Goal: Use online tool/utility: Utilize a website feature to perform a specific function

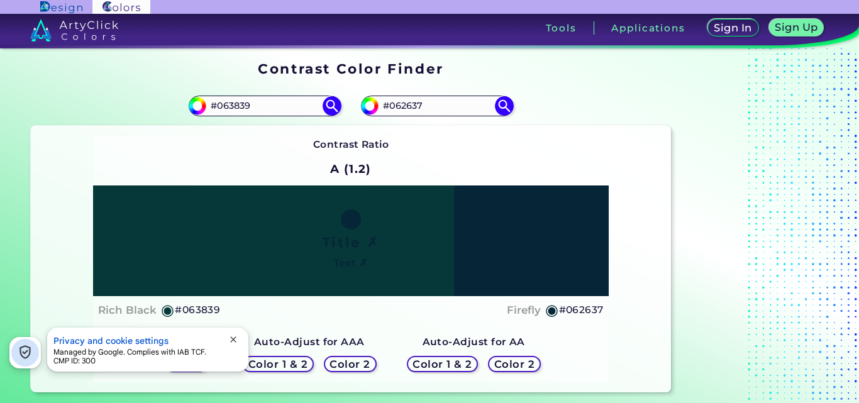
drag, startPoint x: 451, startPoint y: 105, endPoint x: 448, endPoint y: 124, distance: 19.7
click at [448, 124] on div "#062637 #062637" at bounding box center [511, 106] width 320 height 40
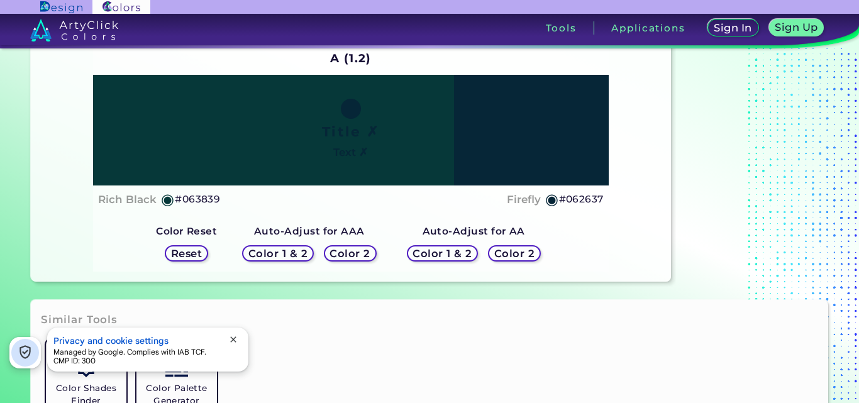
scroll to position [126, 0]
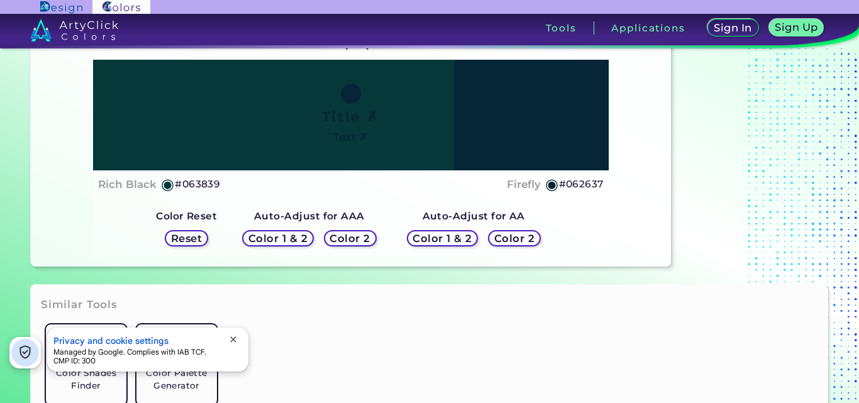
click at [183, 236] on h5 "Reset" at bounding box center [186, 238] width 31 height 11
click at [187, 240] on h5 "Reset" at bounding box center [186, 238] width 32 height 11
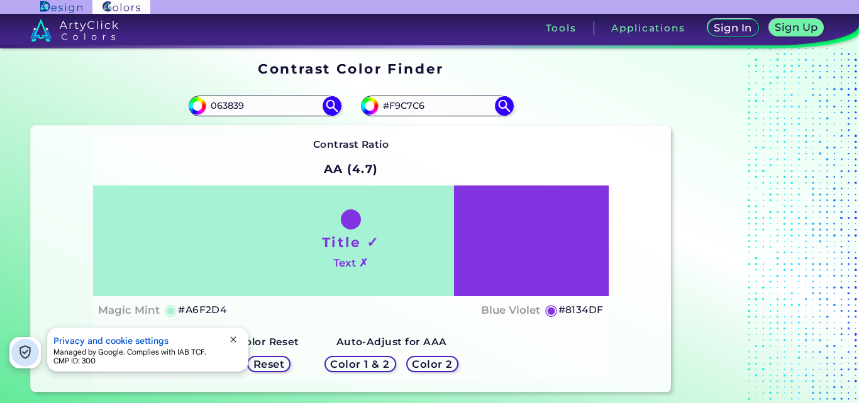
type input "#F9C7C6"
click at [504, 116] on div "#8134df #F9C7C6" at bounding box center [511, 106] width 320 height 40
click at [500, 109] on img at bounding box center [504, 106] width 22 height 22
type input "#f9c7c6"
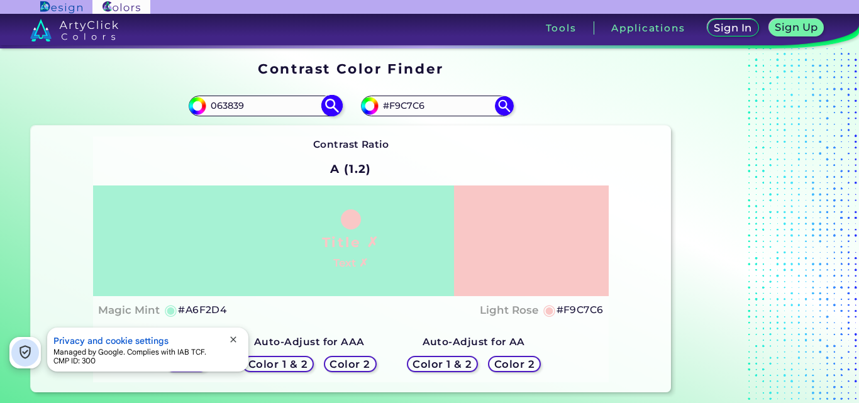
click at [332, 108] on img at bounding box center [332, 106] width 22 height 22
type input "#063839"
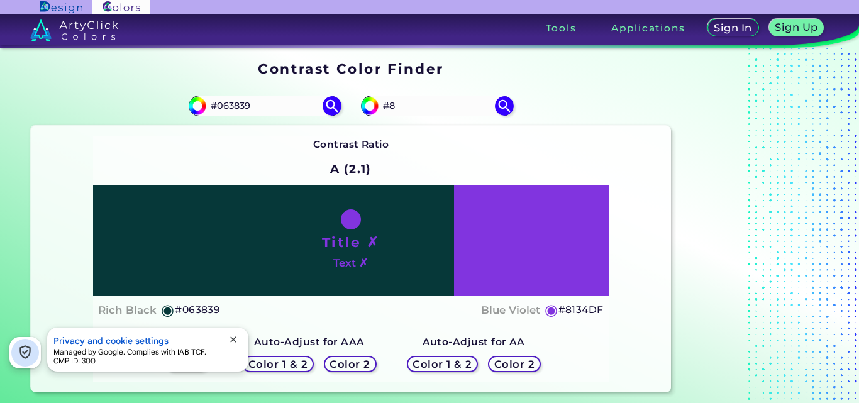
type input "#"
type input "#55F6DE"
click at [500, 107] on img at bounding box center [504, 106] width 22 height 22
type input "#55f6de"
type input "#6BFFCE"
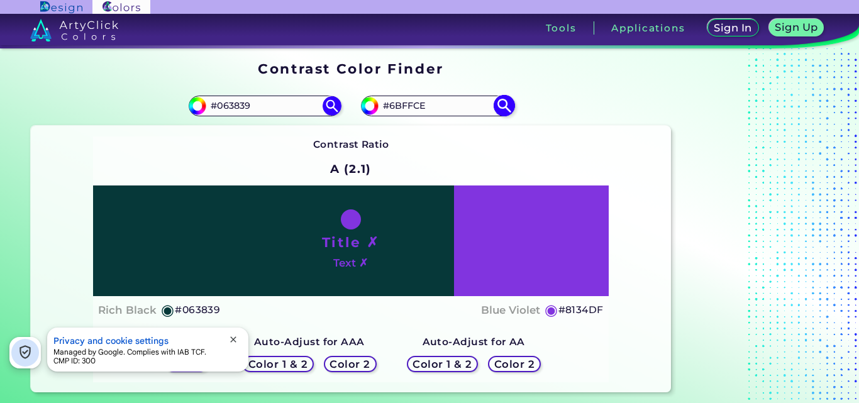
click at [505, 112] on img at bounding box center [504, 106] width 22 height 22
type input "#6bffce"
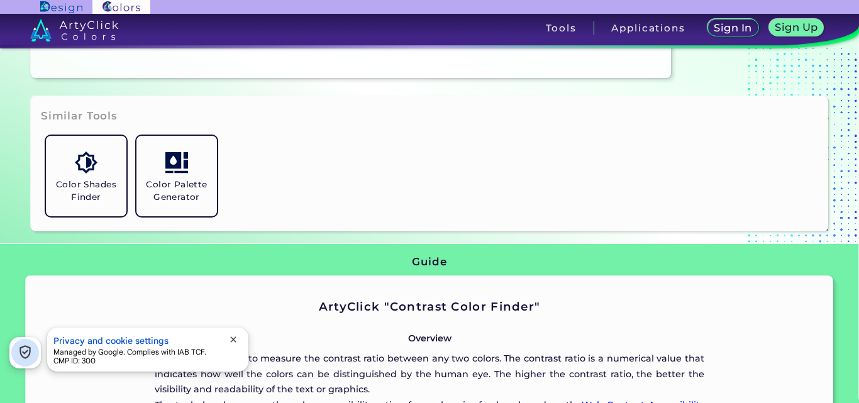
scroll to position [126, 0]
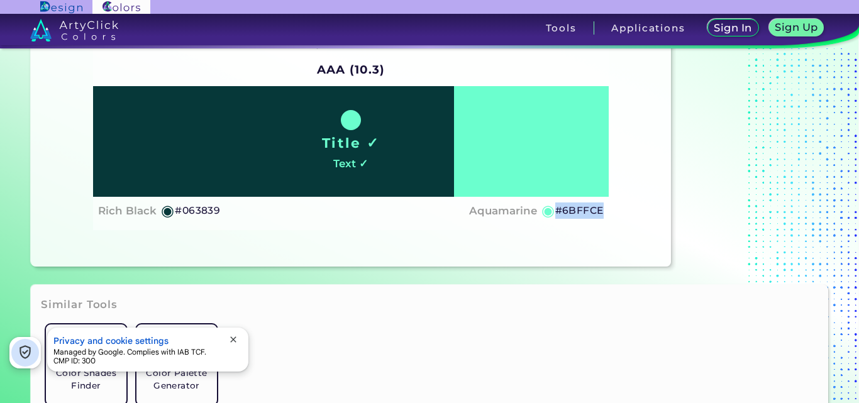
drag, startPoint x: 558, startPoint y: 210, endPoint x: 606, endPoint y: 215, distance: 48.7
click at [606, 215] on div "Title ✓ Text ✓ Rich Black ◉ #063839 Aquamarine ◉ #6BFFCE" at bounding box center [351, 155] width 516 height 139
copy h5 "#6BFFCE"
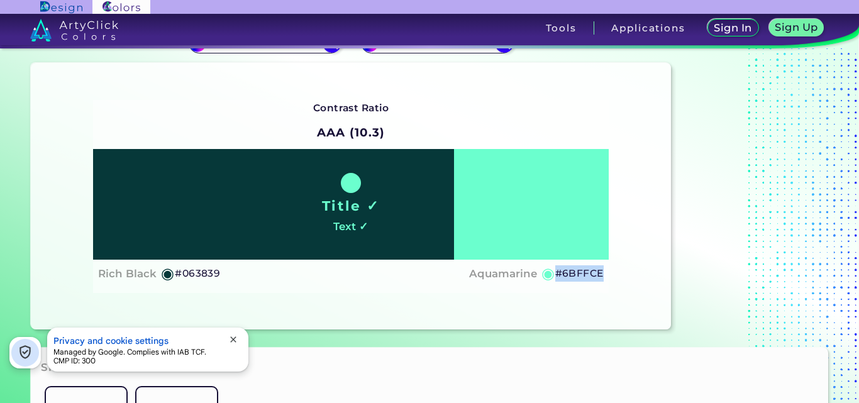
scroll to position [0, 0]
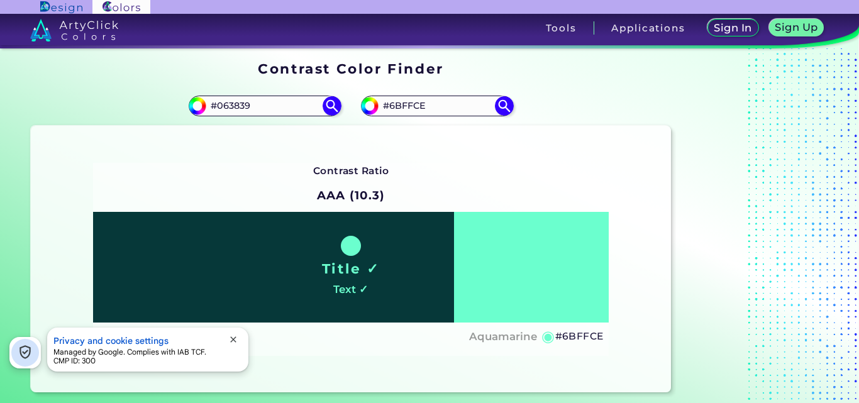
drag, startPoint x: 433, startPoint y: 104, endPoint x: 363, endPoint y: 121, distance: 72.4
click at [363, 121] on div "#6bffce #6BFFCE" at bounding box center [511, 106] width 320 height 40
paste input "2EE8BB"
type input "#2EE8BB"
click at [499, 107] on img at bounding box center [504, 106] width 22 height 22
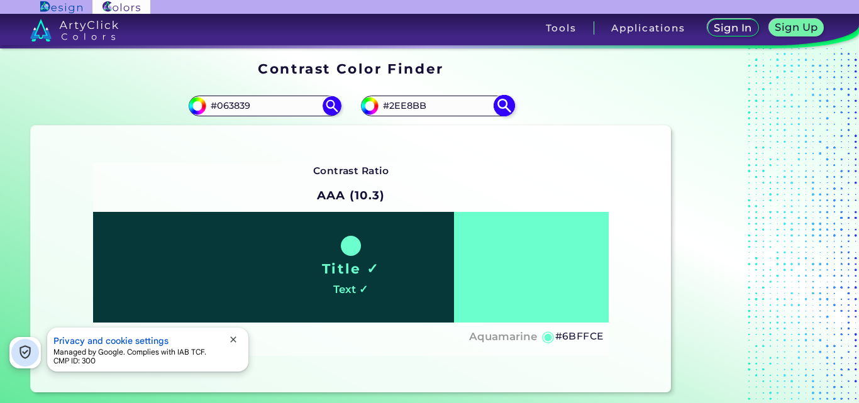
type input "#2ee8bb"
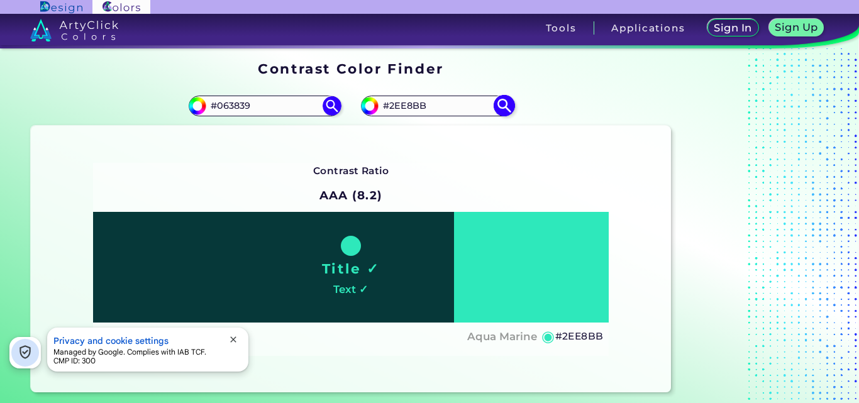
drag, startPoint x: 437, startPoint y: 110, endPoint x: 372, endPoint y: 109, distance: 65.4
click at [372, 109] on div "#2ee8bb #2EE8BB" at bounding box center [437, 106] width 152 height 20
paste input
type input "#"
paste input "#2EE8BB"
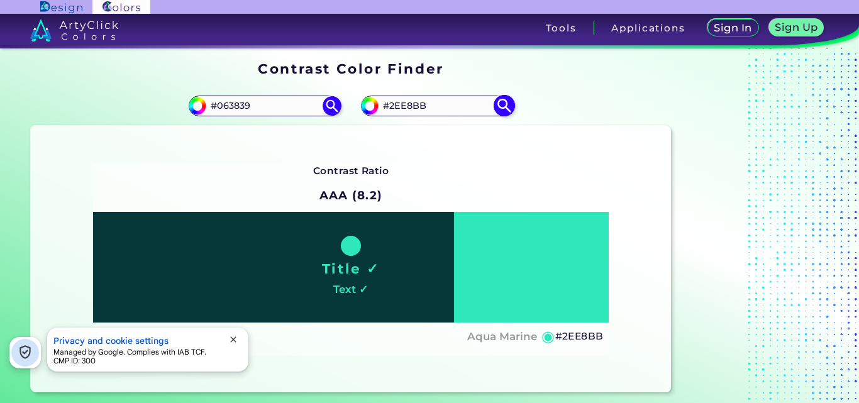
click at [511, 106] on img at bounding box center [504, 106] width 22 height 22
drag, startPoint x: 433, startPoint y: 107, endPoint x: 373, endPoint y: 111, distance: 59.8
click at [373, 111] on div "#2ee8bb #2EE8BB" at bounding box center [437, 106] width 152 height 20
paste input "71D9E2"
type input "71D9E2"
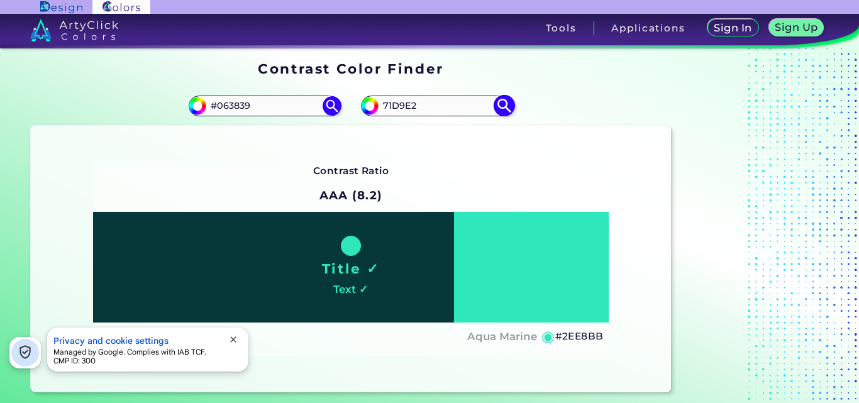
click at [506, 111] on img at bounding box center [504, 106] width 22 height 22
type input "#71d9e2"
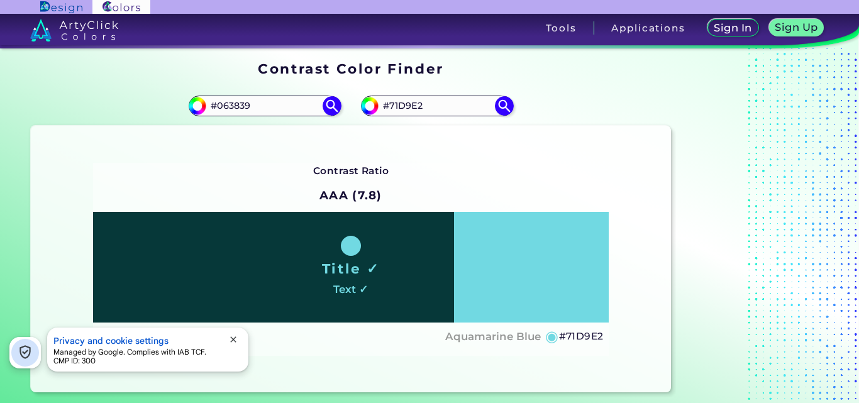
drag, startPoint x: 424, startPoint y: 102, endPoint x: 355, endPoint y: 109, distance: 69.5
click at [355, 109] on div "#71d9e2 #71D9E2" at bounding box center [511, 106] width 320 height 40
paste input "B17471"
type input "#B17471"
click at [499, 106] on img at bounding box center [504, 106] width 22 height 22
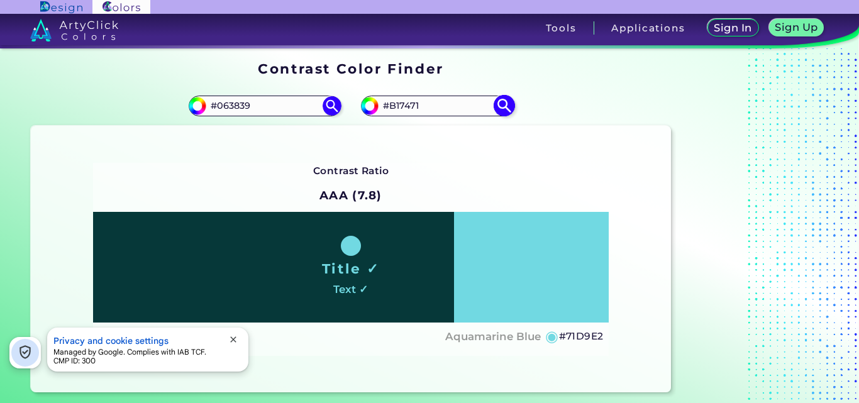
type input "#b17471"
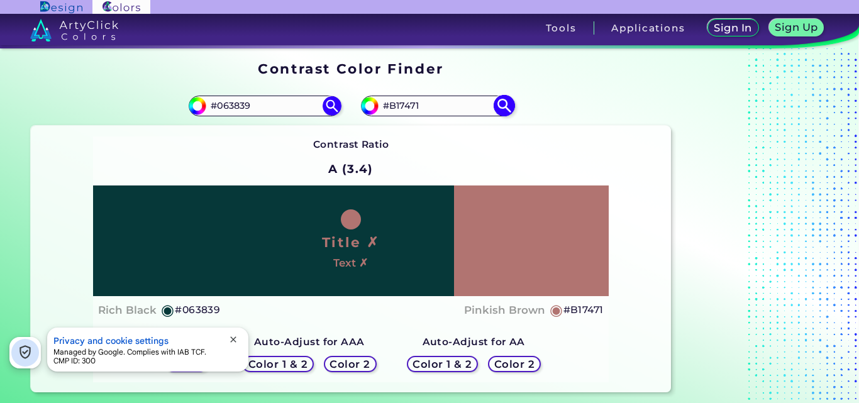
drag, startPoint x: 440, startPoint y: 102, endPoint x: 383, endPoint y: 113, distance: 58.2
click at [383, 113] on input "#B17471" at bounding box center [436, 105] width 117 height 17
paste input "EFDA"
type input "#BEFDA1"
type input "#befda1"
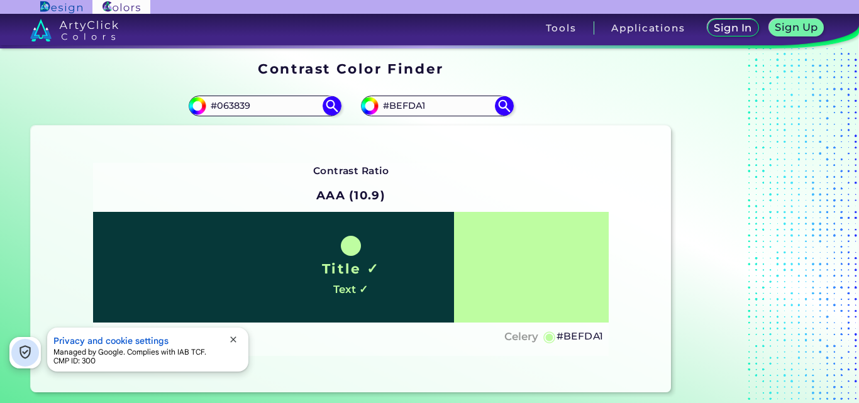
drag, startPoint x: 436, startPoint y: 110, endPoint x: 351, endPoint y: 112, distance: 84.9
click at [351, 112] on div "#befda1 #BEFDA1" at bounding box center [511, 106] width 320 height 40
paste input "D2FDBD"
type input "#D2FDBD"
type input "#d2fdbd"
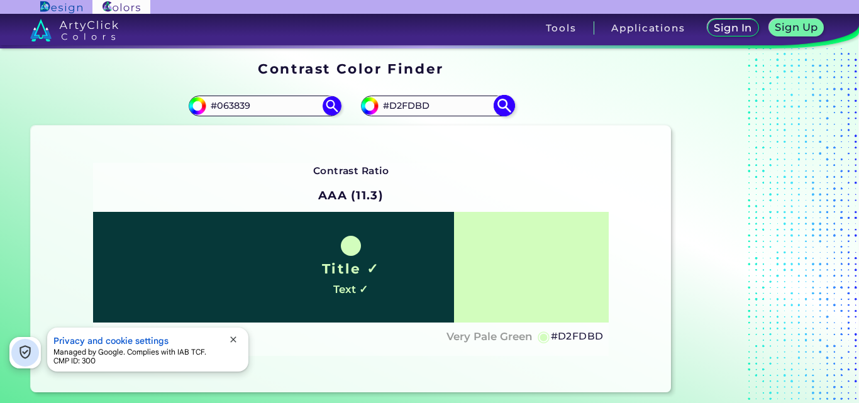
drag, startPoint x: 436, startPoint y: 109, endPoint x: 374, endPoint y: 112, distance: 61.7
click at [374, 112] on div "#d2fdbd #D2FDBD" at bounding box center [437, 106] width 152 height 20
paste input "65EFCD<p style="position: absolute; z-index: 10; top: 13px; left: 107px; transf…"
click at [455, 108] on input "#65EFCD<p style="position: absolute; z-index: 10; top: 13px; left: 107px; trans…" at bounding box center [436, 105] width 117 height 17
paste input
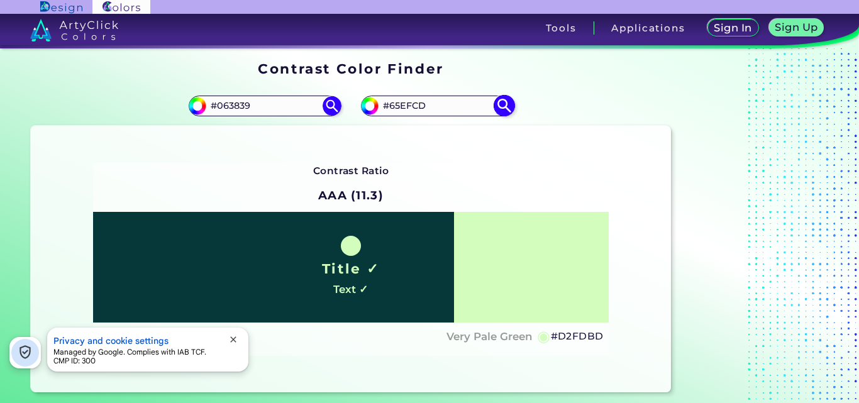
type input "#65EFCD"
type input "#65efcd"
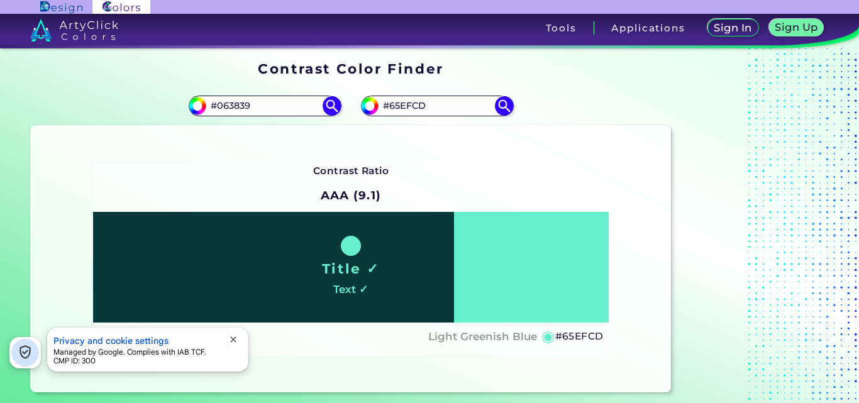
drag, startPoint x: 448, startPoint y: 104, endPoint x: 358, endPoint y: 112, distance: 90.2
click at [358, 112] on div "#65efcd #65EFCD" at bounding box center [511, 106] width 320 height 40
paste input "#2EE8BB"
type input "#2EE8BB"
type input "#2ee8bb"
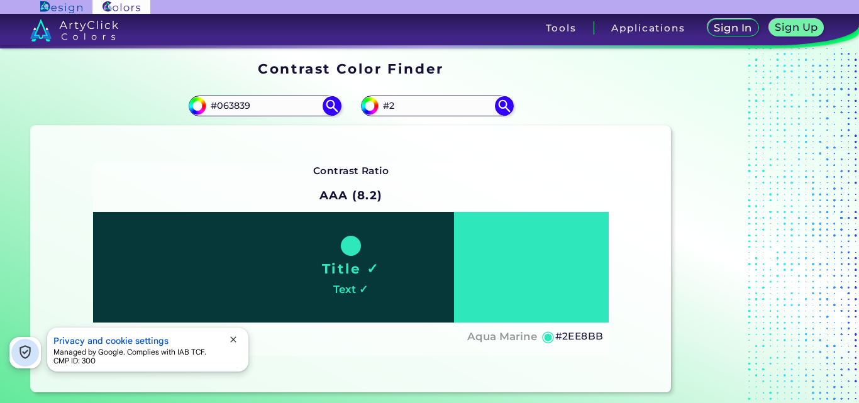
type input "#"
paste input "#A0D6B4"
type input "#A0D6B4"
type input "#a0d6b4"
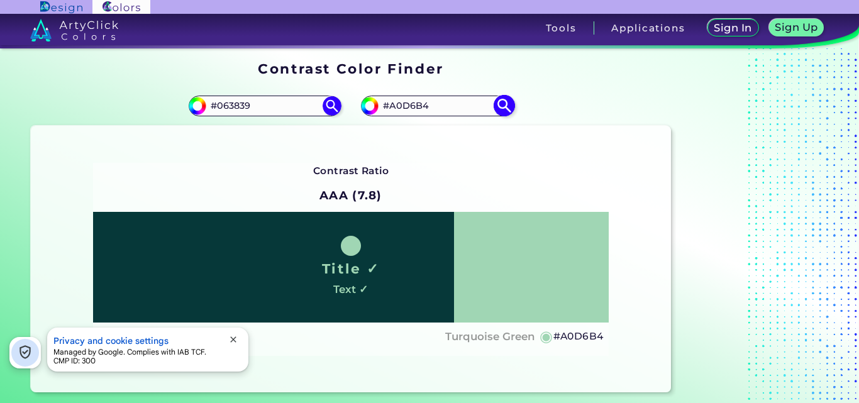
drag, startPoint x: 401, startPoint y: 112, endPoint x: 375, endPoint y: 112, distance: 25.8
click at [375, 112] on div "#a0d6b4 #A0D6B4" at bounding box center [437, 106] width 152 height 20
paste input "4DEFE7"
type input "#4DEFE7"
click at [508, 108] on img at bounding box center [504, 106] width 22 height 22
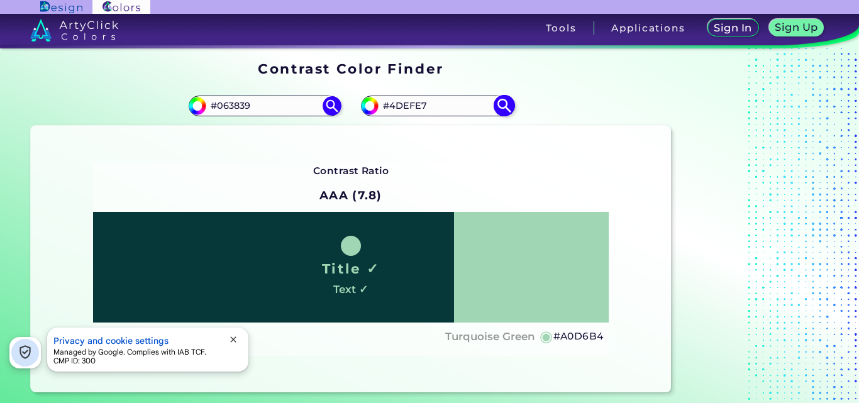
type input "#4defe7"
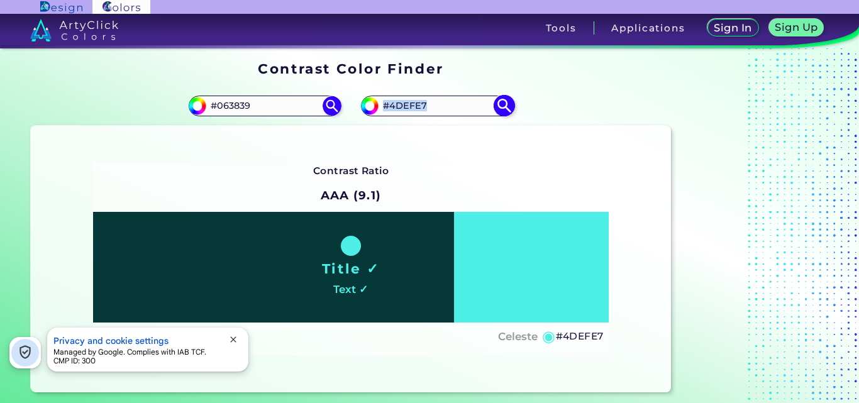
drag, startPoint x: 459, startPoint y: 97, endPoint x: 369, endPoint y: 105, distance: 90.3
click at [369, 105] on div "#4defe7 #4DEFE7" at bounding box center [511, 106] width 320 height 40
drag, startPoint x: 405, startPoint y: 105, endPoint x: 387, endPoint y: 143, distance: 42.2
click at [387, 143] on div "Contrast Ratio AAA (9.1) Title ✓ Text ✓ Rich Black ◉ #063839 Celeste ◉ #4DEFE7 …" at bounding box center [351, 259] width 640 height 267
drag, startPoint x: 404, startPoint y: 106, endPoint x: 385, endPoint y: 110, distance: 18.8
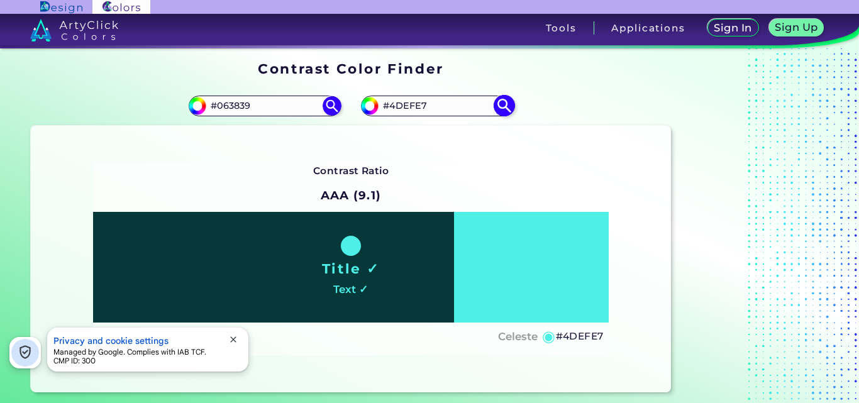
click at [385, 110] on input "#4DEFE7" at bounding box center [436, 105] width 117 height 17
paste input "00FFBF"
type input "#00FFBF"
click at [504, 109] on img at bounding box center [504, 106] width 22 height 22
type input "#00ffbf"
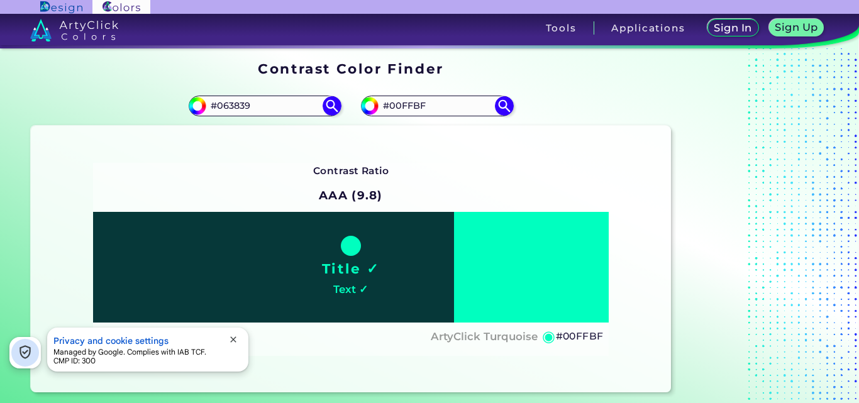
drag, startPoint x: 445, startPoint y: 104, endPoint x: 360, endPoint y: 119, distance: 86.1
click at [360, 119] on div "#00ffbf #00FFBF" at bounding box center [511, 106] width 320 height 40
paste input "F9C7C6"
type input "#F9C7C6"
click at [505, 108] on img at bounding box center [504, 106] width 22 height 22
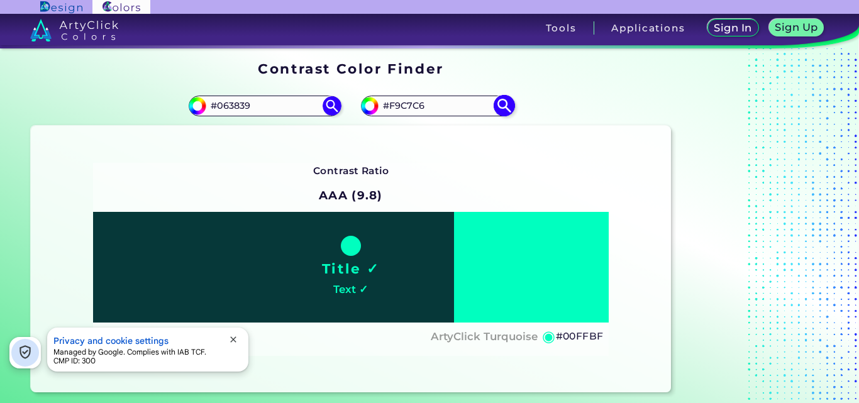
type input "#f9c7c6"
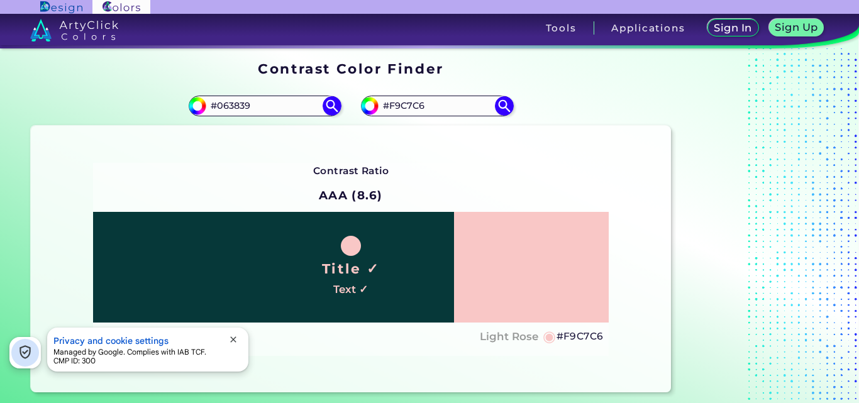
drag, startPoint x: 448, startPoint y: 109, endPoint x: 375, endPoint y: 119, distance: 73.0
click at [375, 119] on div "#f9c7c6 #F9C7C6" at bounding box center [511, 106] width 320 height 40
paste input "BD9D8"
type input "#FBD9D8"
click at [496, 101] on img at bounding box center [504, 106] width 22 height 22
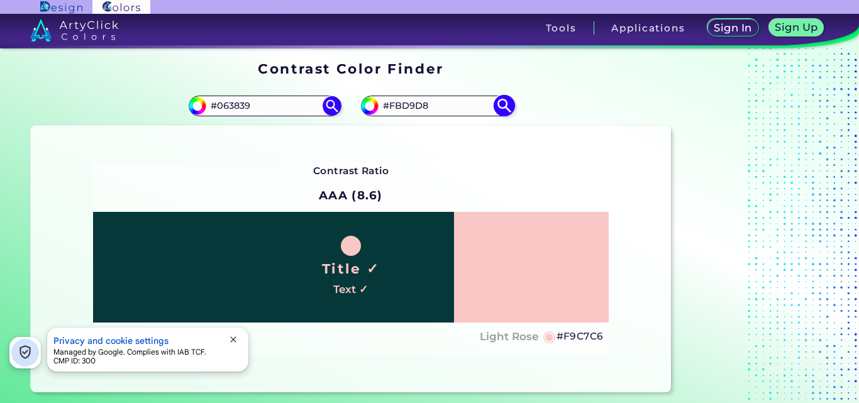
type input "#fbd9d8"
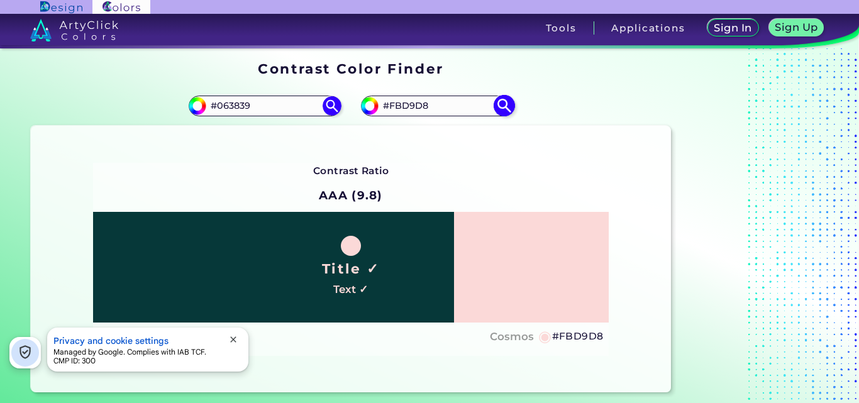
click at [426, 106] on input "#FBD9D8" at bounding box center [436, 105] width 117 height 17
paste input "5FFB17"
type input "#5FFB17"
type input "#5ffb17"
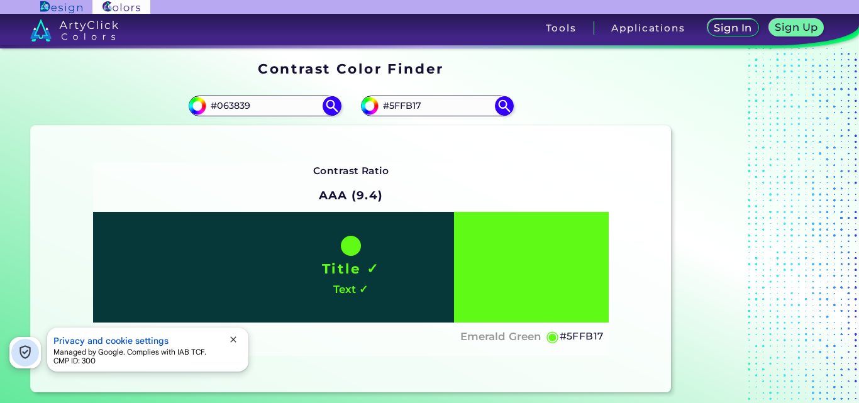
paste input "8EFB5B"
type input "8EFB5B"
type input "#8efb5b"
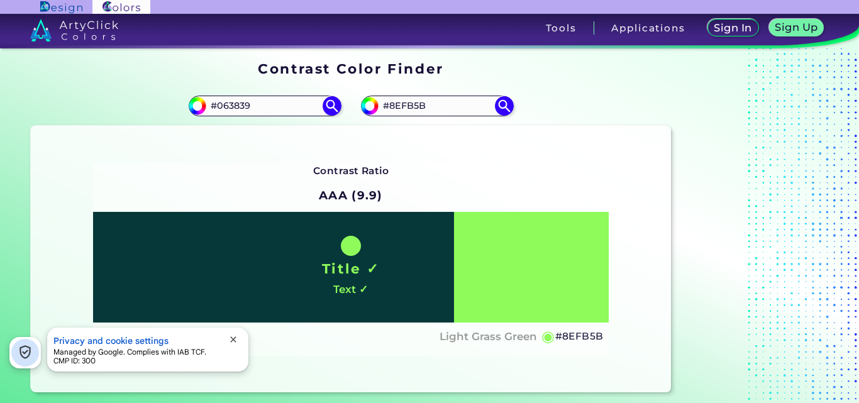
paste input "98FA6A"
type input "#98FA6A"
type input "#98fa6a"
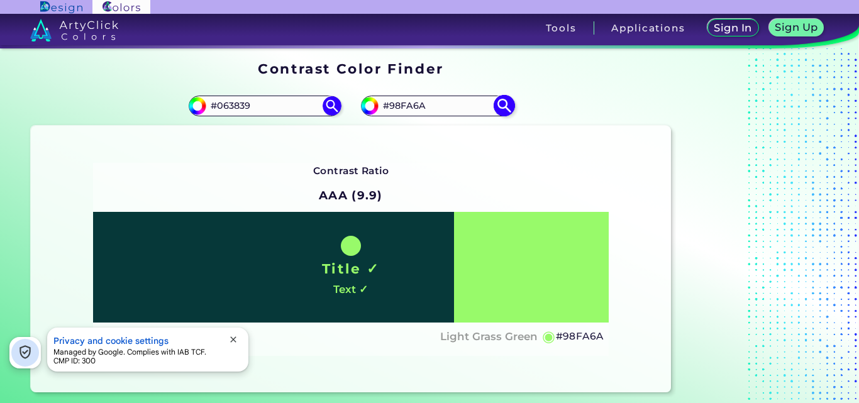
click at [507, 106] on img at bounding box center [504, 106] width 22 height 22
click at [438, 106] on input "#98FA6A" at bounding box center [436, 105] width 117 height 17
paste input "A1FA78"
type input "#A1FA78"
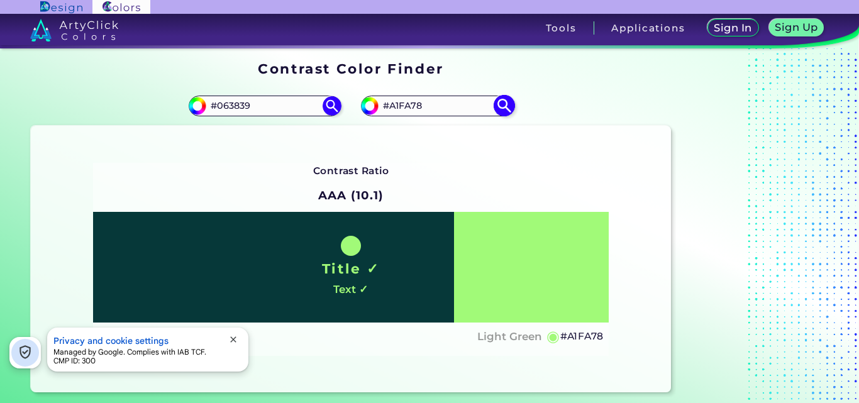
type input "#a1fa78"
paste input "B4FB93"
type input "#B4FB93"
type input "#b4fb93"
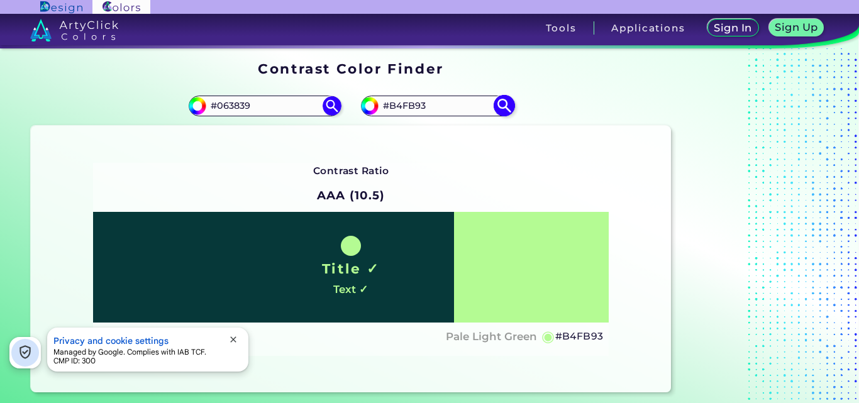
click at [473, 106] on input "#B4FB93" at bounding box center [436, 105] width 117 height 17
paste input "8B4A64"
type input "#8B4A64"
type input "#8b4a64"
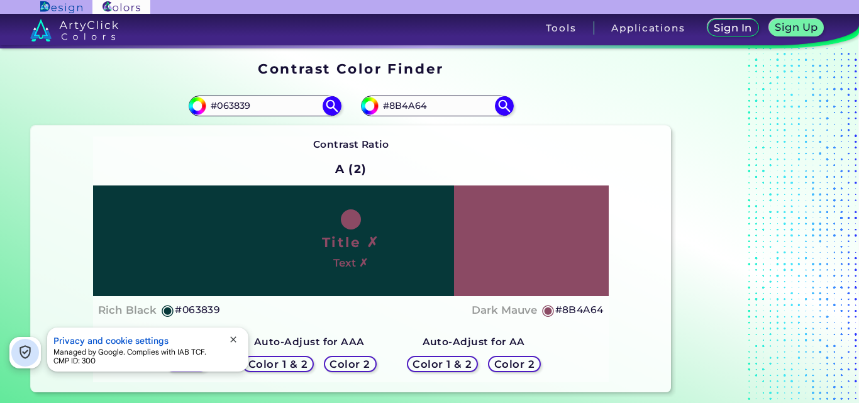
paste input "9E96B0"
type input "9E96B0"
type input "#9e96b0"
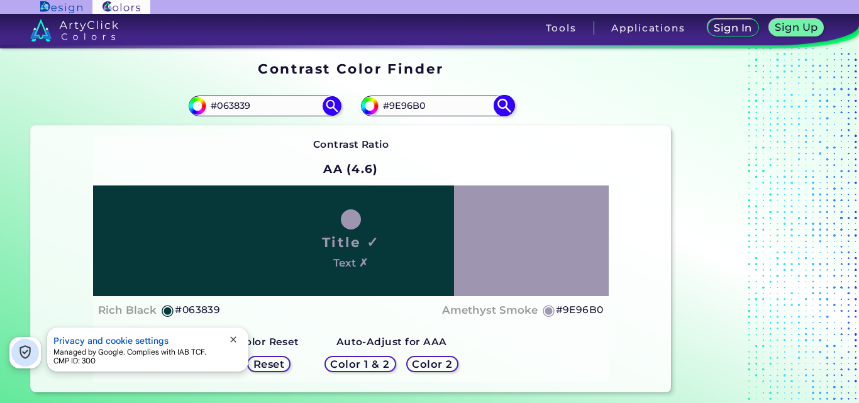
paste input "42EAC"
type input "#42EAC0"
type input "#42eac0"
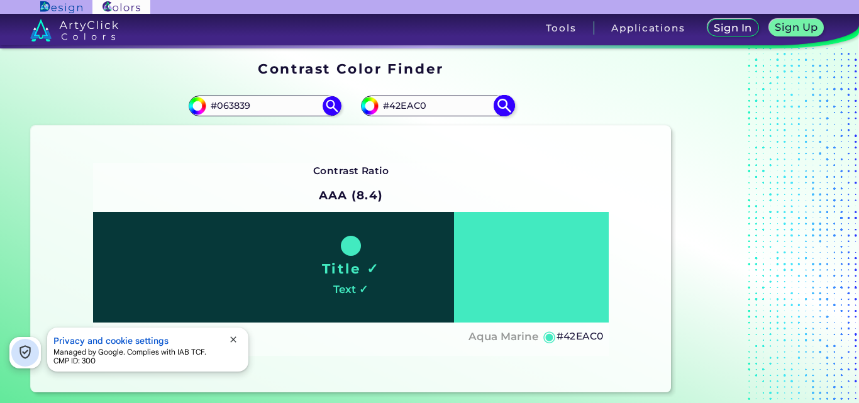
drag, startPoint x: 436, startPoint y: 112, endPoint x: 374, endPoint y: 112, distance: 61.6
click at [374, 112] on div "#42eac0 #42EAC0" at bounding box center [437, 106] width 152 height 20
drag, startPoint x: 407, startPoint y: 99, endPoint x: 393, endPoint y: 110, distance: 17.5
click at [393, 110] on input "#42EAC0" at bounding box center [436, 105] width 117 height 17
drag, startPoint x: 428, startPoint y: 109, endPoint x: 380, endPoint y: 113, distance: 47.4
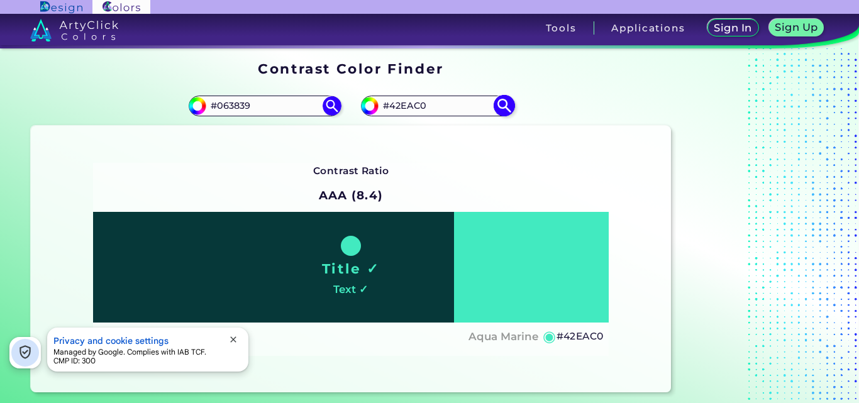
click at [380, 113] on input "#42EAC0" at bounding box center [436, 105] width 117 height 17
paste input "C3F9EB"
type input "#C3F9EB"
click at [502, 111] on img at bounding box center [504, 106] width 22 height 22
type input "#c3f9eb"
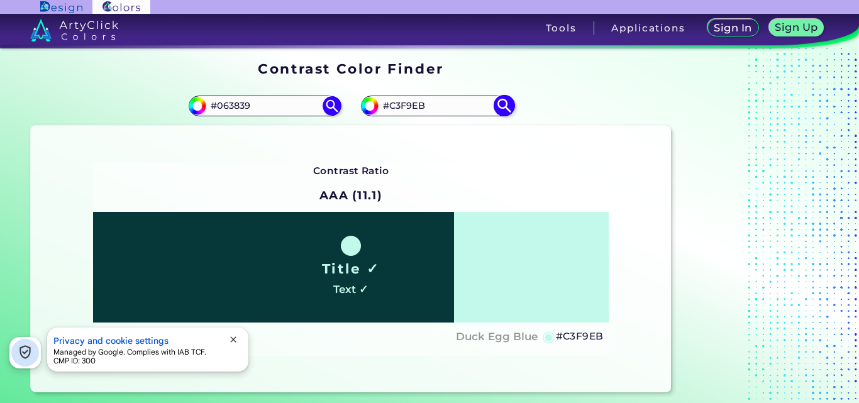
drag, startPoint x: 431, startPoint y: 104, endPoint x: 363, endPoint y: 109, distance: 68.7
click at [363, 109] on div "#c3f9eb #C3F9EB" at bounding box center [437, 106] width 152 height 20
paste input "9FAED"
type input "#C9FAED"
click at [507, 106] on img at bounding box center [504, 106] width 22 height 22
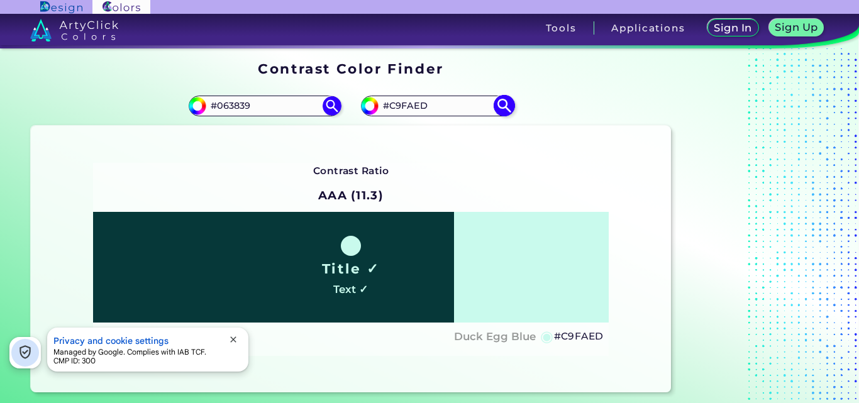
type input "#c9faed"
click at [429, 97] on input "#C9FAED" at bounding box center [436, 105] width 117 height 17
paste input "CDFAEE"
type input "CDFAEE"
type input "#cdfaee"
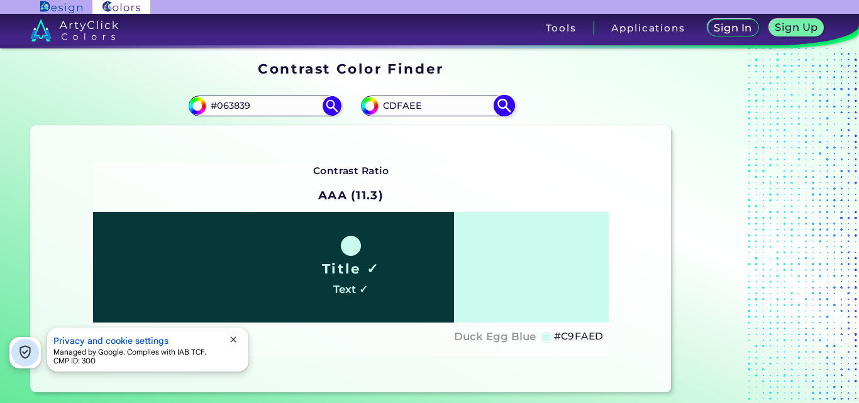
type input "#CDFAEE"
click at [507, 108] on img at bounding box center [504, 106] width 22 height 22
click at [456, 109] on input "#CDFAEE" at bounding box center [436, 105] width 117 height 17
paste input "D2FAF0"
type input "#D2FAF0"
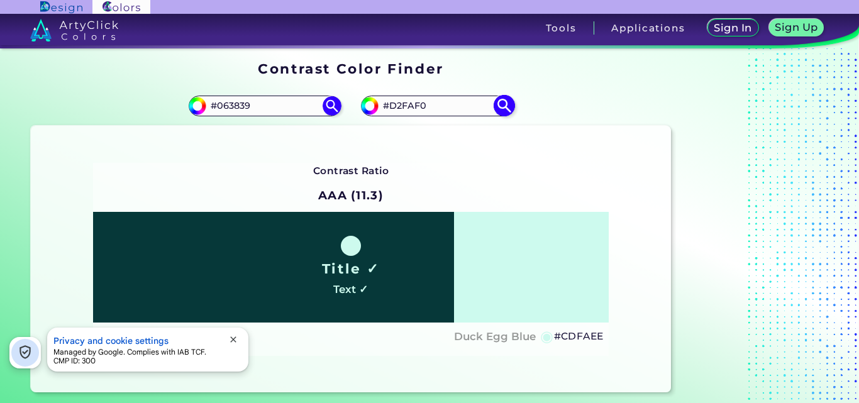
click at [514, 110] on img at bounding box center [504, 106] width 22 height 22
type input "#d2faf0"
drag, startPoint x: 414, startPoint y: 106, endPoint x: 348, endPoint y: 124, distance: 68.7
click at [348, 124] on section "#063839 #063839 #d2faf0 #D2FAF0 Contrast Ratio AAA (11.4) Title ✓ Text ✓ ◉ ◉" at bounding box center [351, 238] width 650 height 317
paste input "6FAF1"
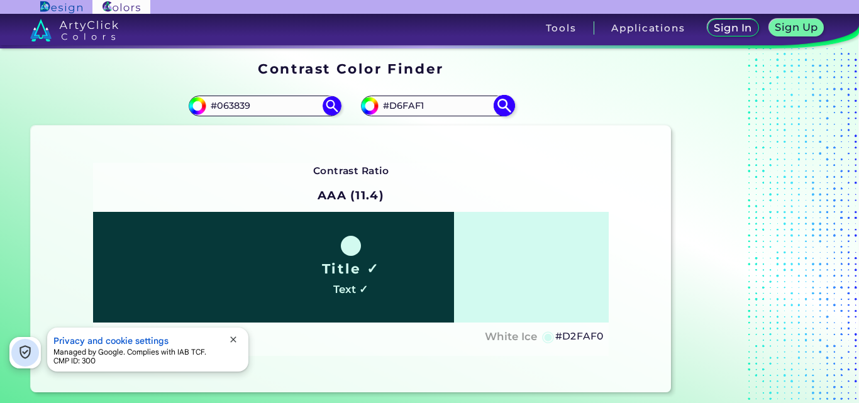
type input "#D6FAF1"
type input "#d6faf1"
drag, startPoint x: 409, startPoint y: 108, endPoint x: 374, endPoint y: 116, distance: 36.1
click at [374, 116] on div "#d6faf1 #D6FAF1" at bounding box center [437, 106] width 152 height 20
paste input
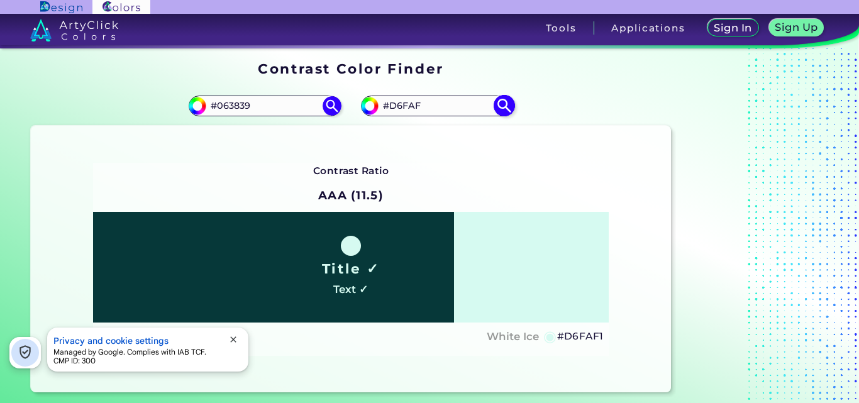
click at [509, 106] on img at bounding box center [504, 106] width 22 height 22
click at [504, 114] on img at bounding box center [504, 106] width 22 height 22
click at [448, 109] on input "#D6FAF" at bounding box center [436, 105] width 117 height 17
click at [507, 102] on img at bounding box center [504, 106] width 22 height 22
click at [497, 107] on img at bounding box center [504, 106] width 22 height 22
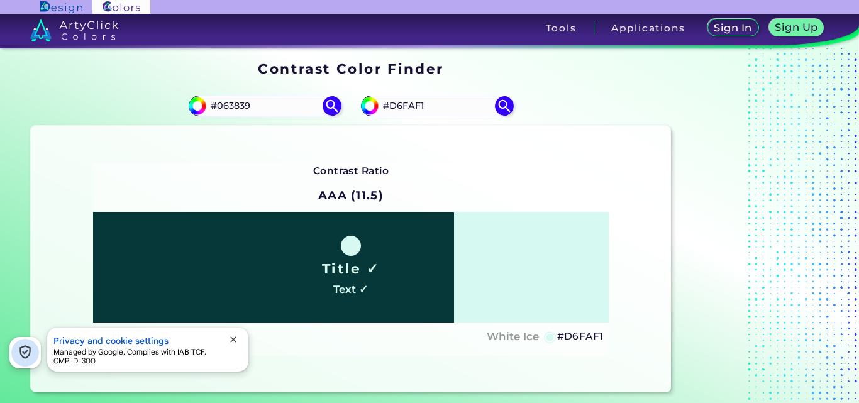
click at [608, 111] on div "#d6faf1 #D6FAF1" at bounding box center [511, 106] width 320 height 40
drag, startPoint x: 430, startPoint y: 109, endPoint x: 380, endPoint y: 116, distance: 50.8
click at [380, 116] on div "#d6faf1 #D6FAF1" at bounding box center [511, 106] width 320 height 40
paste input "2FAF0"
type input "#D2FAF0"
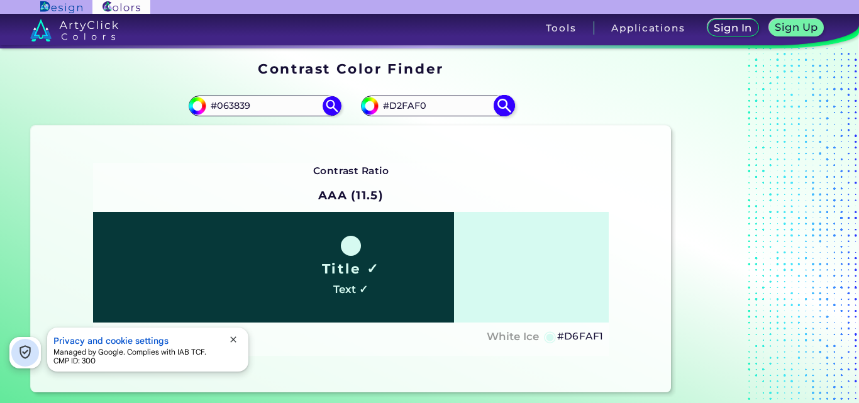
click at [514, 103] on img at bounding box center [504, 106] width 22 height 22
type input "#d2faf0"
drag, startPoint x: 435, startPoint y: 109, endPoint x: 370, endPoint y: 116, distance: 65.1
click at [370, 116] on div "#d2faf0 #D2FAF0" at bounding box center [437, 106] width 152 height 20
paste input "2EE8BB"
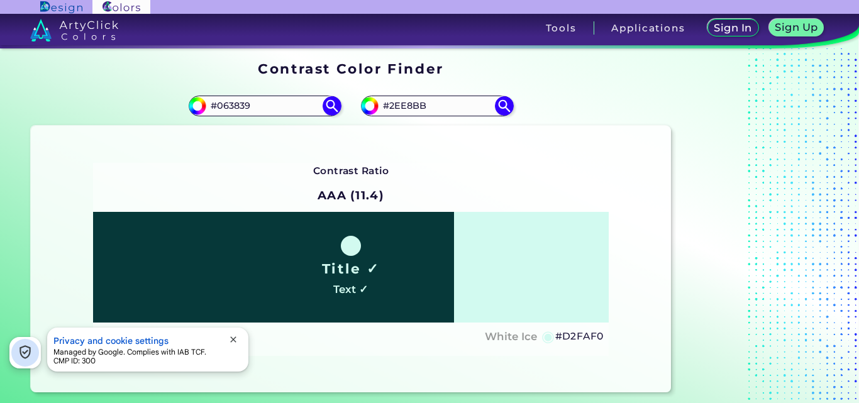
type input "#2EE8BB"
type input "#2ee8bb"
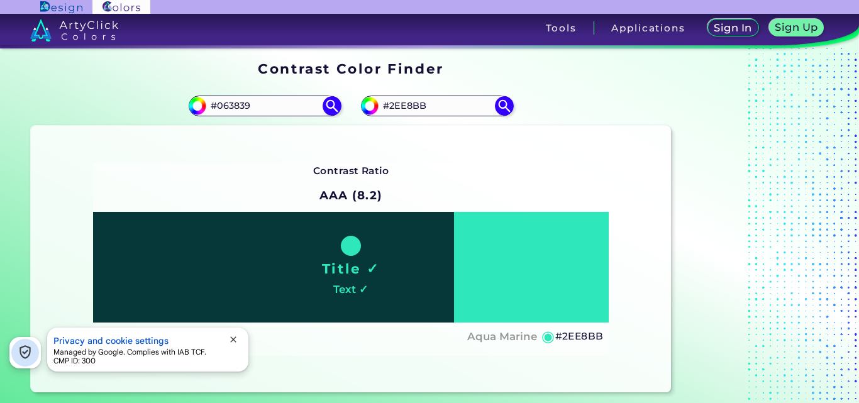
paste input "63EFCC"
type input "#63EFCC"
type input "#63efcc"
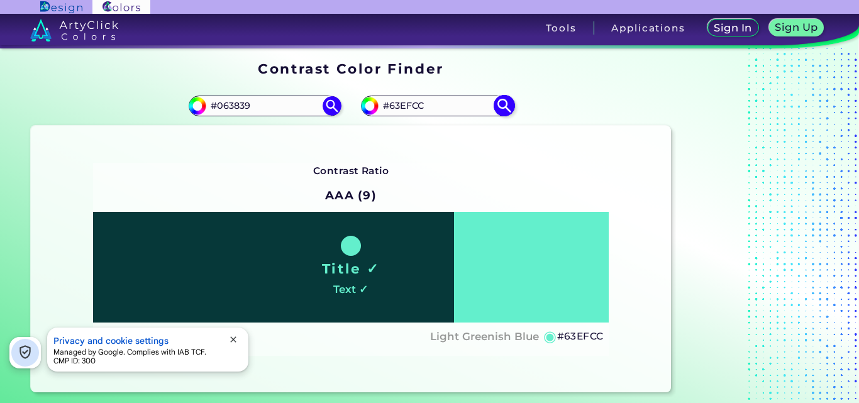
drag, startPoint x: 438, startPoint y: 108, endPoint x: 381, endPoint y: 115, distance: 57.1
click at [381, 115] on div "#63efcc #63EFCC" at bounding box center [437, 106] width 152 height 20
paste input "92F4DB"
type input "#92F4DB"
click at [500, 107] on img at bounding box center [504, 106] width 22 height 22
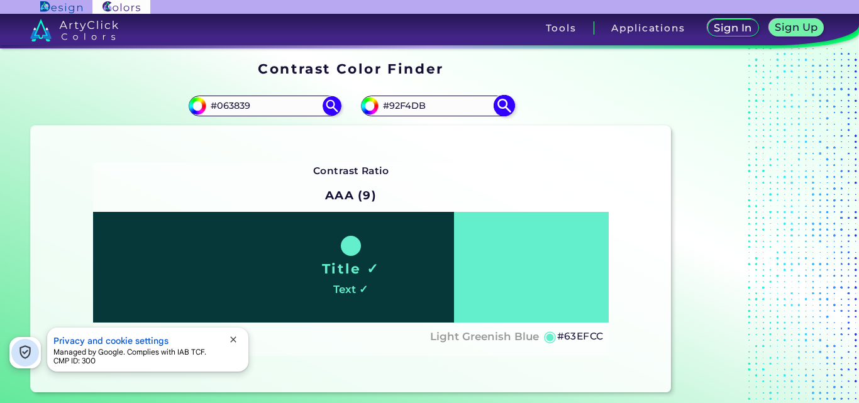
type input "#92f4db"
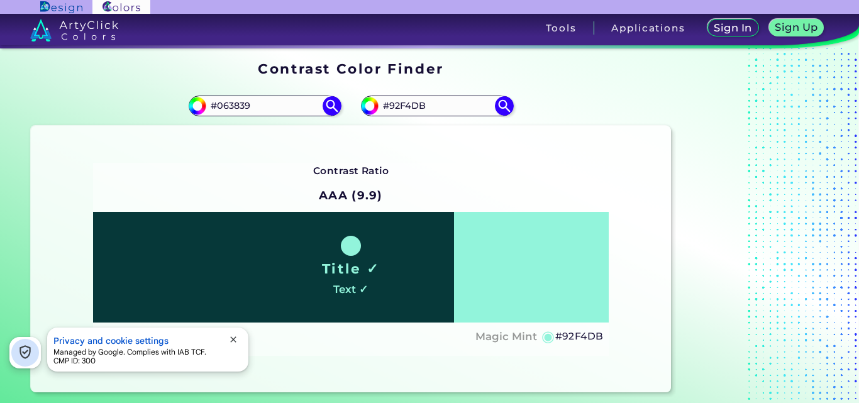
drag, startPoint x: 446, startPoint y: 106, endPoint x: 377, endPoint y: 121, distance: 70.8
click at [377, 121] on div "#92f4db #92F4DB" at bounding box center [511, 106] width 320 height 40
paste input "A8F7E3"
type input "#A8F7E3"
click at [505, 109] on img at bounding box center [504, 106] width 22 height 22
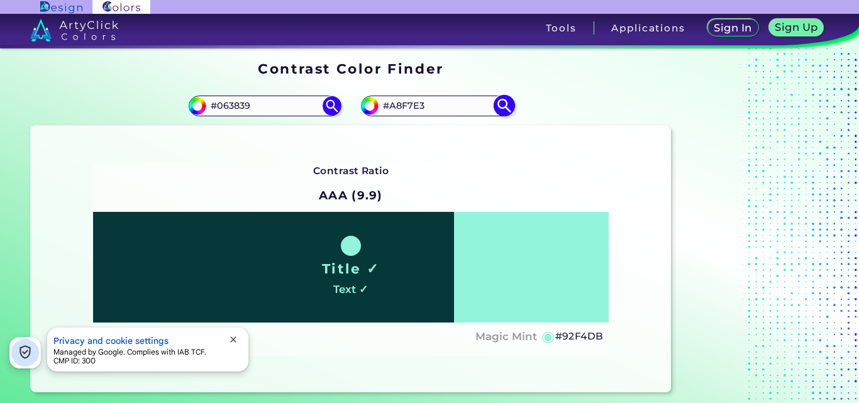
type input "#a8f7e3"
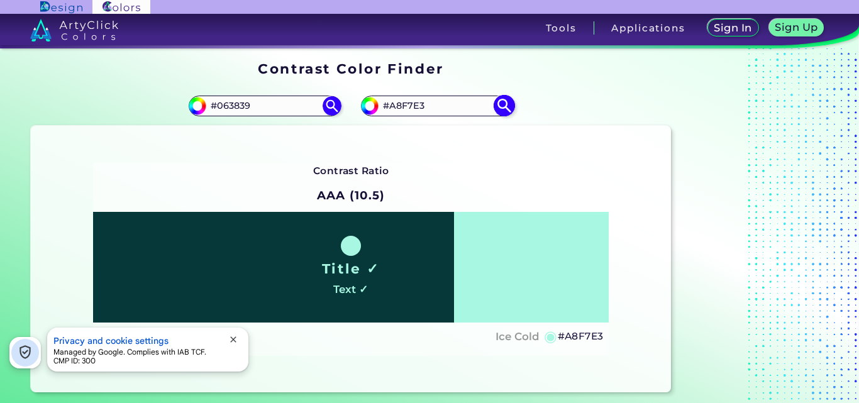
drag, startPoint x: 441, startPoint y: 102, endPoint x: 385, endPoint y: 113, distance: 56.4
click at [385, 113] on input "#A8F7E3" at bounding box center [436, 105] width 117 height 17
paste input "B1F8E6"
type input "B1F8E6"
click at [499, 104] on img at bounding box center [504, 106] width 22 height 22
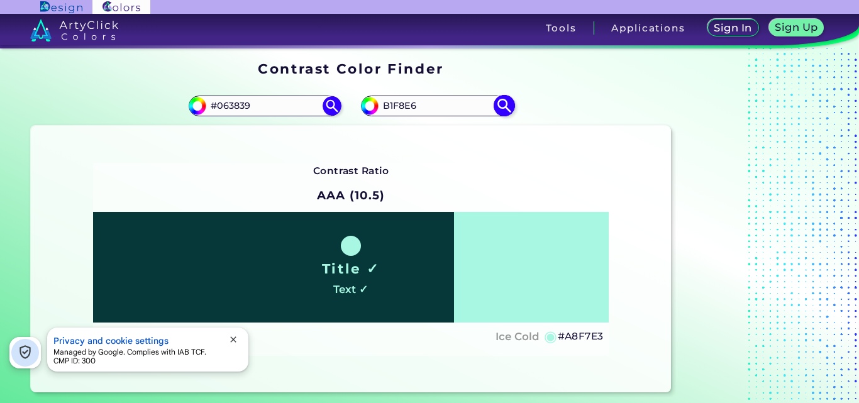
type input "#b1f8e6"
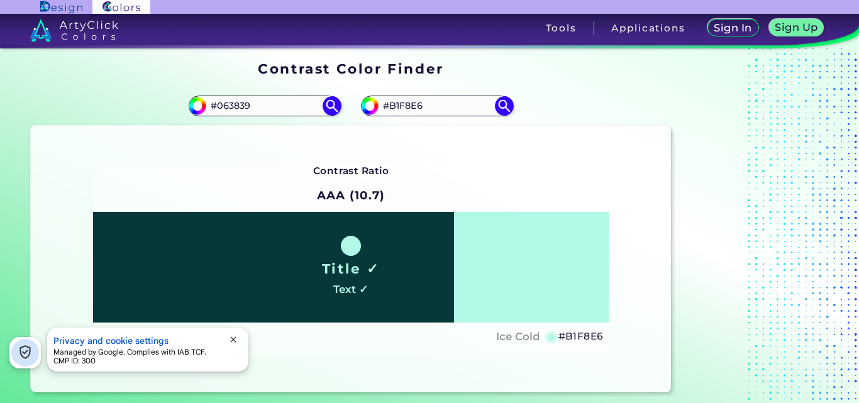
click at [345, 113] on section "#063839 #063839 #b1f8e6 #B1F8E6 Contrast Ratio AAA (10.7) Title ✓ Text ✓ ◉ ◉" at bounding box center [351, 238] width 650 height 317
paste input "7F8E8"
type input "#B7F8E8"
click at [512, 110] on img at bounding box center [504, 106] width 22 height 22
type input "#b7f8e8"
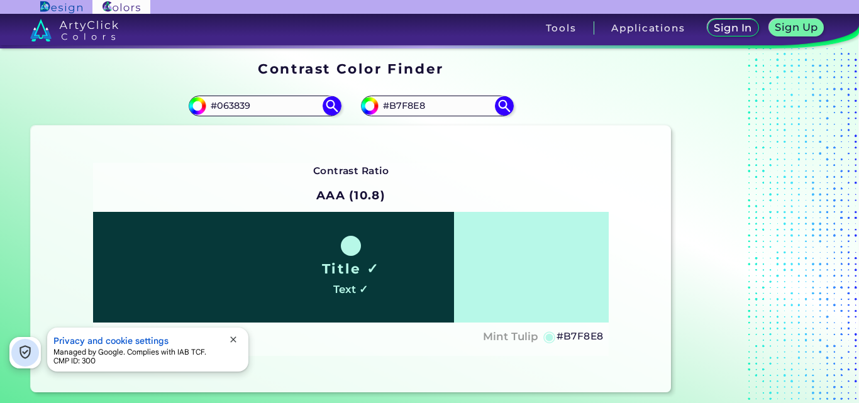
drag, startPoint x: 448, startPoint y: 104, endPoint x: 396, endPoint y: 111, distance: 52.1
click at [359, 119] on div "#b7f8e8 #B7F8E8" at bounding box center [511, 106] width 320 height 40
paste input "CCFAEE"
type input "#CCFAEE"
type input "#ccfaee"
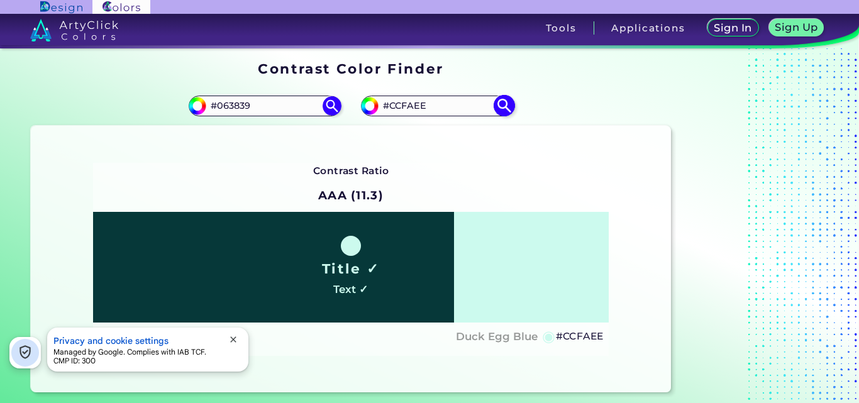
drag, startPoint x: 433, startPoint y: 109, endPoint x: 384, endPoint y: 106, distance: 49.8
click at [384, 106] on input "#CCFAEE" at bounding box center [436, 105] width 117 height 17
paste input "D2FAF0"
type input "#D2FAF0"
click at [503, 107] on img at bounding box center [504, 106] width 22 height 22
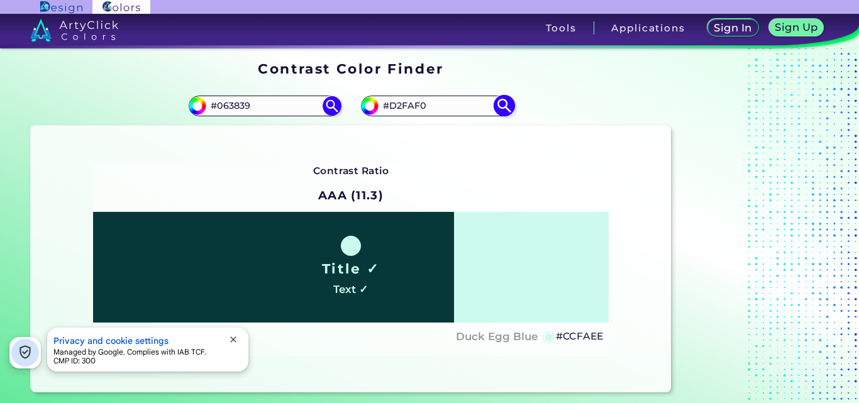
type input "#d2faf0"
